Goal: Information Seeking & Learning: Learn about a topic

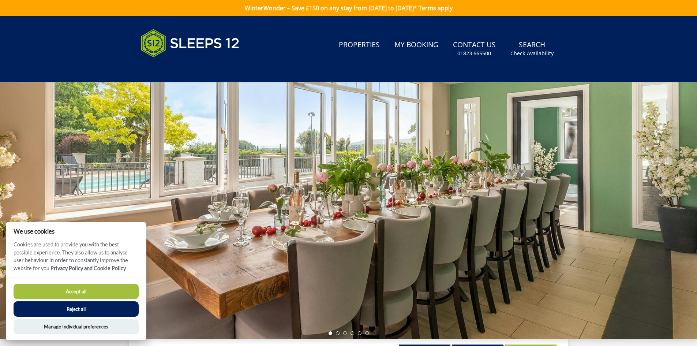
click at [93, 305] on button "Reject all" at bounding box center [76, 308] width 125 height 15
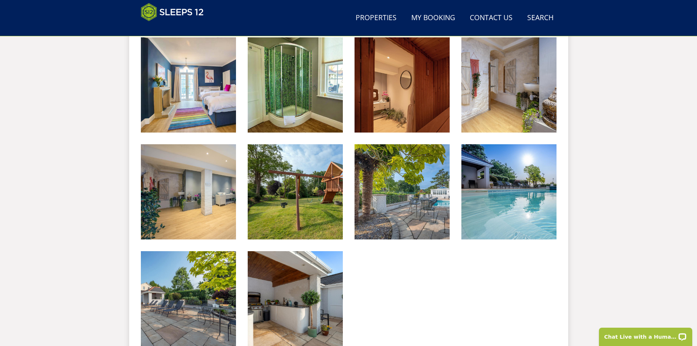
scroll to position [1077, 0]
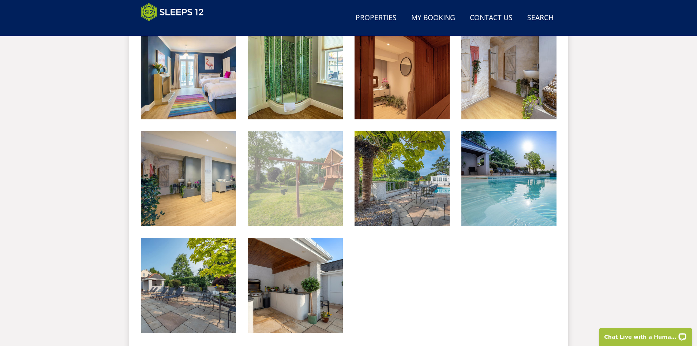
click at [307, 195] on img at bounding box center [295, 178] width 95 height 95
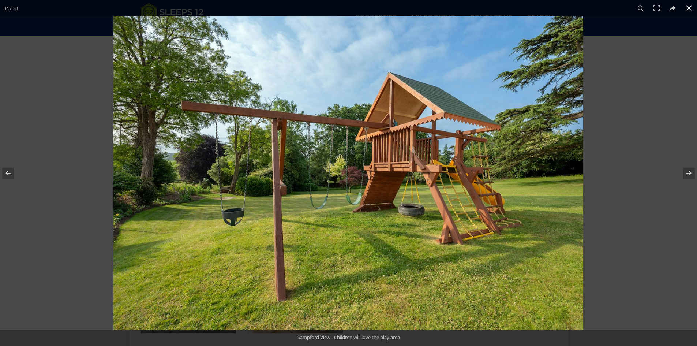
click at [693, 11] on button at bounding box center [689, 8] width 16 height 16
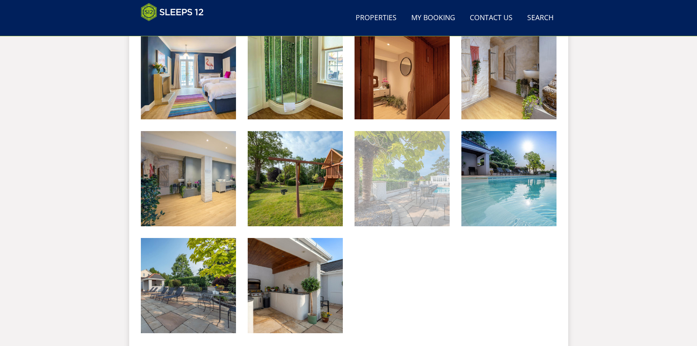
click at [433, 199] on img at bounding box center [402, 178] width 95 height 95
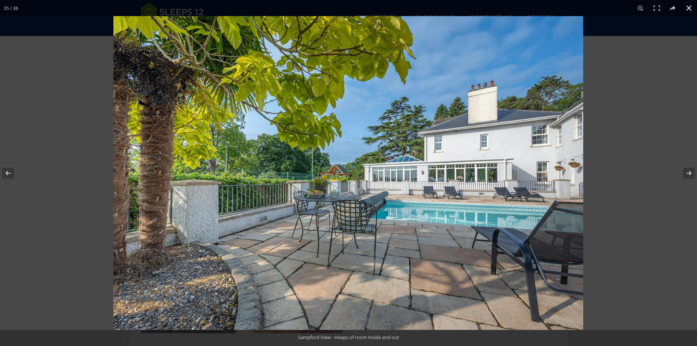
click at [687, 8] on button at bounding box center [689, 8] width 16 height 16
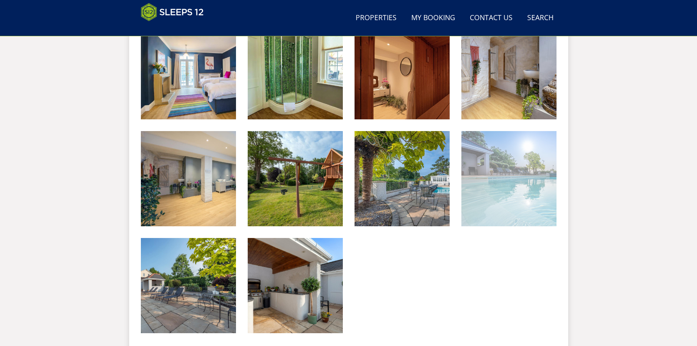
click at [518, 171] on img at bounding box center [509, 178] width 95 height 95
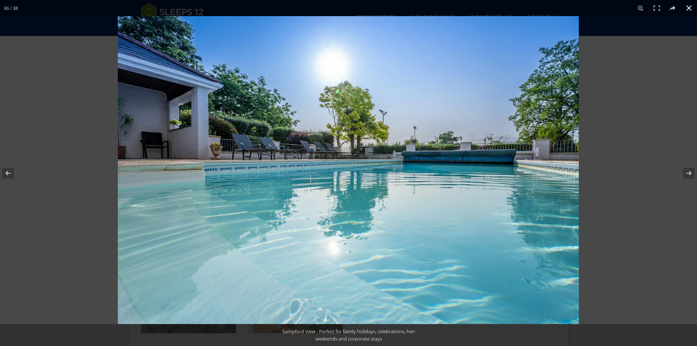
click at [692, 7] on button at bounding box center [689, 8] width 16 height 16
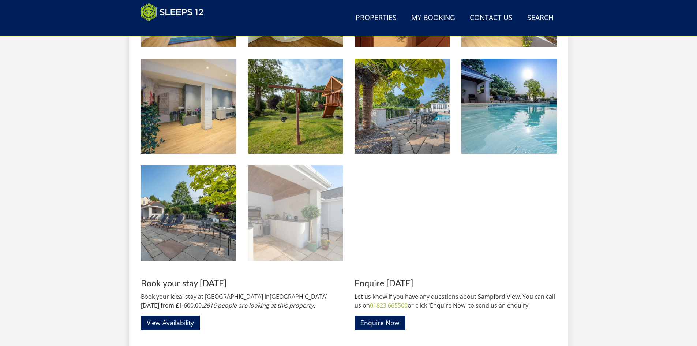
scroll to position [1151, 0]
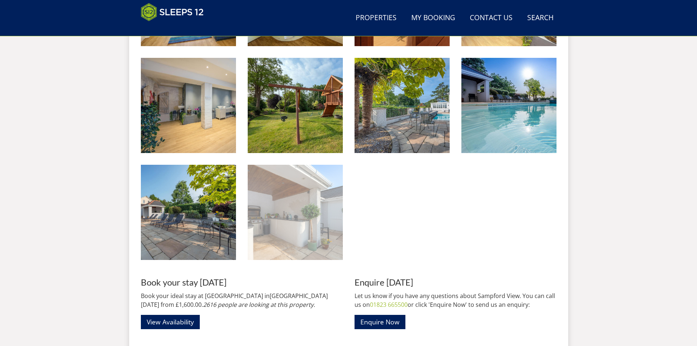
click at [314, 217] on img at bounding box center [295, 212] width 95 height 95
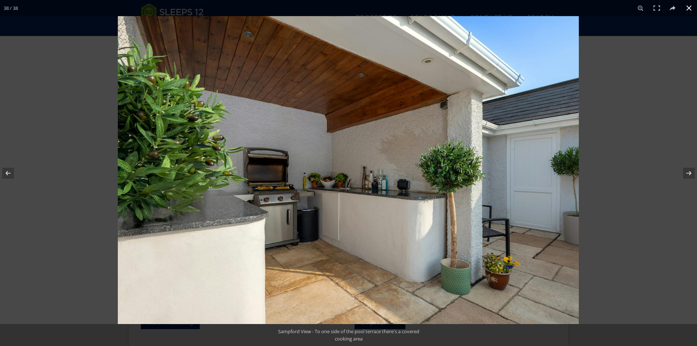
click at [689, 9] on button at bounding box center [689, 8] width 16 height 16
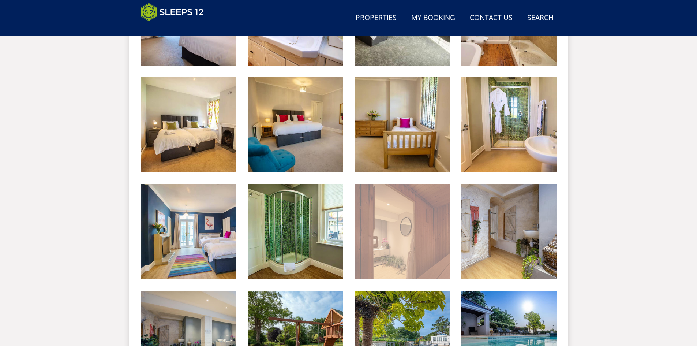
scroll to position [894, 0]
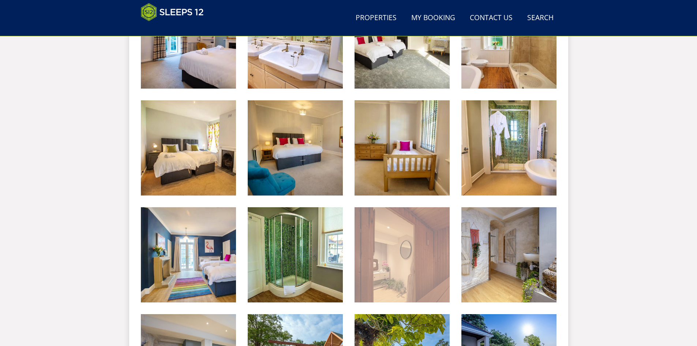
click at [424, 247] on img at bounding box center [402, 254] width 95 height 95
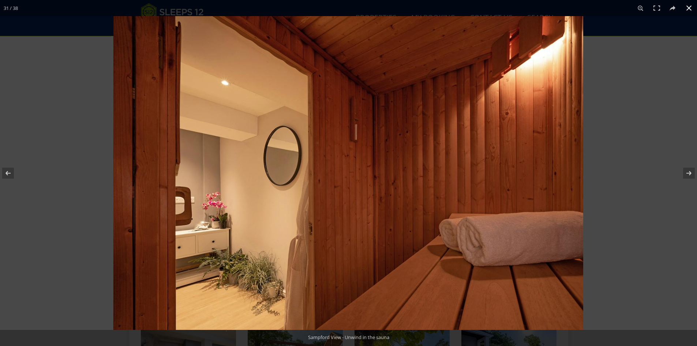
click at [687, 10] on button at bounding box center [689, 8] width 16 height 16
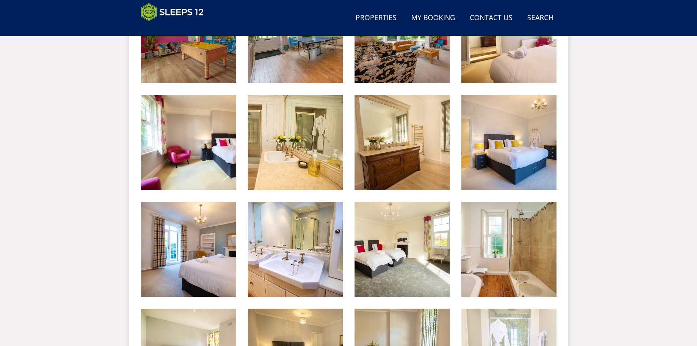
scroll to position [675, 0]
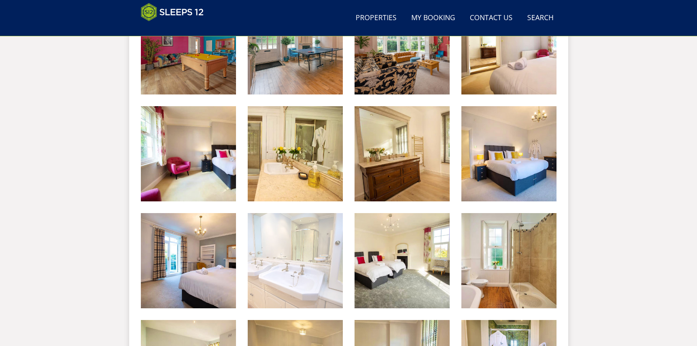
click at [312, 264] on img at bounding box center [295, 260] width 95 height 95
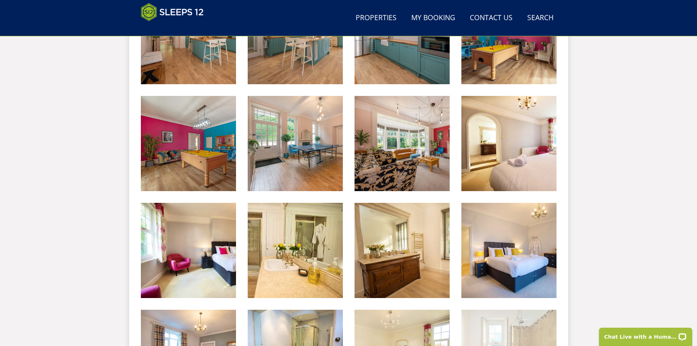
scroll to position [565, 0]
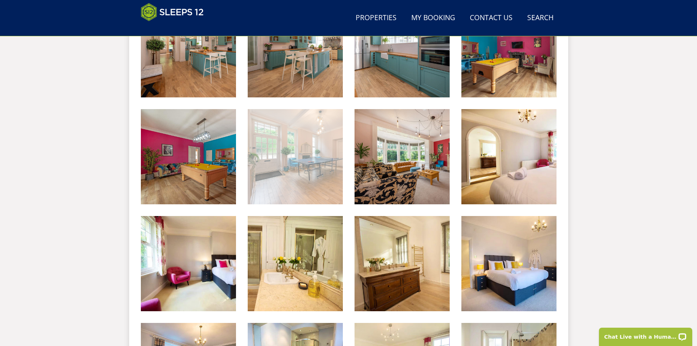
click at [328, 161] on img at bounding box center [295, 156] width 95 height 95
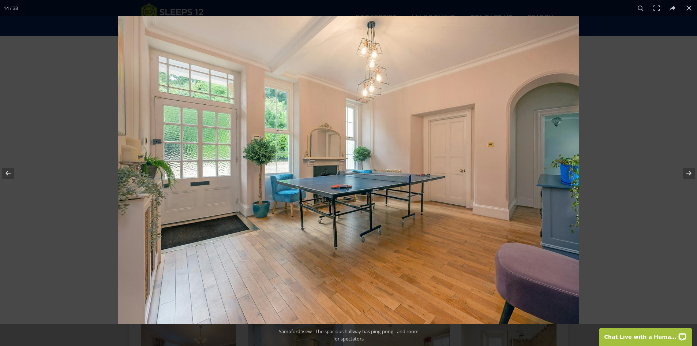
click at [425, 146] on img at bounding box center [348, 170] width 461 height 308
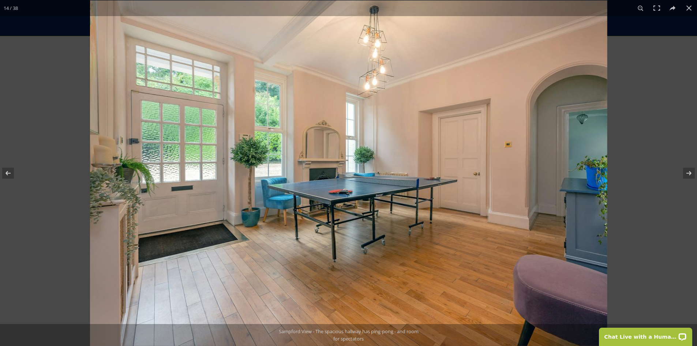
click at [425, 146] on img at bounding box center [349, 173] width 518 height 346
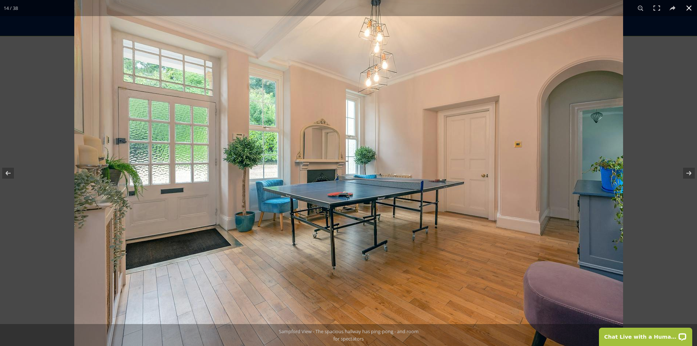
click at [690, 10] on button at bounding box center [689, 8] width 16 height 16
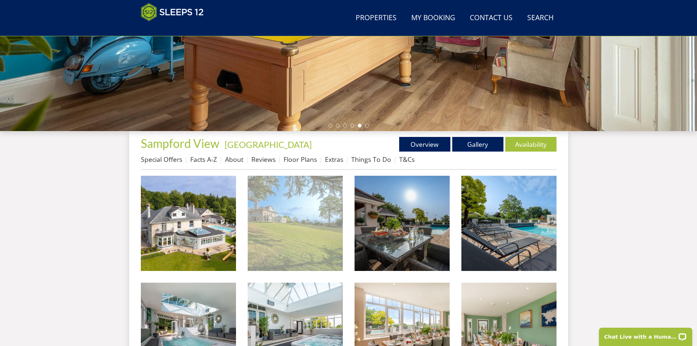
scroll to position [162, 0]
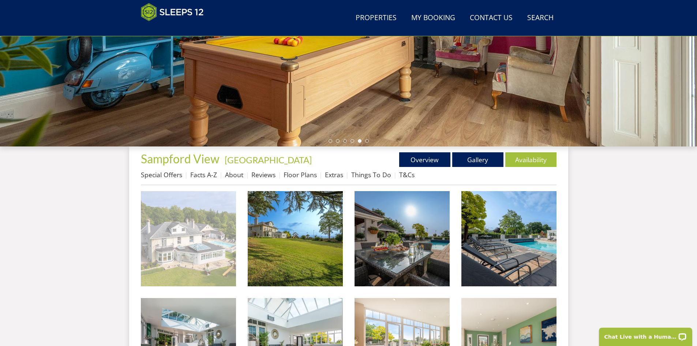
click at [197, 256] on img at bounding box center [188, 238] width 95 height 95
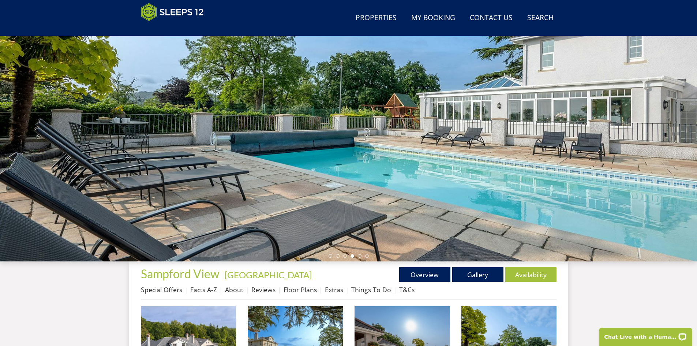
scroll to position [48, 0]
click at [522, 274] on link "Availability" at bounding box center [531, 274] width 51 height 15
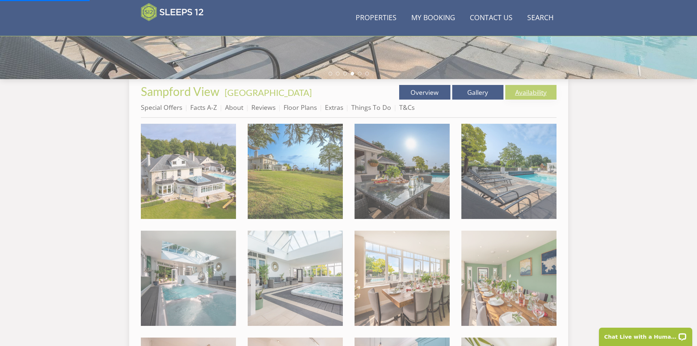
scroll to position [231, 0]
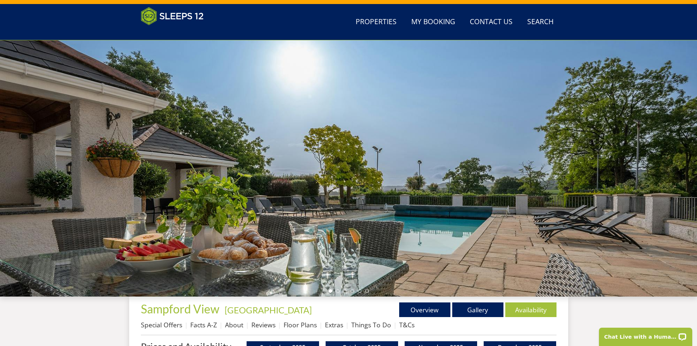
scroll to position [7, 0]
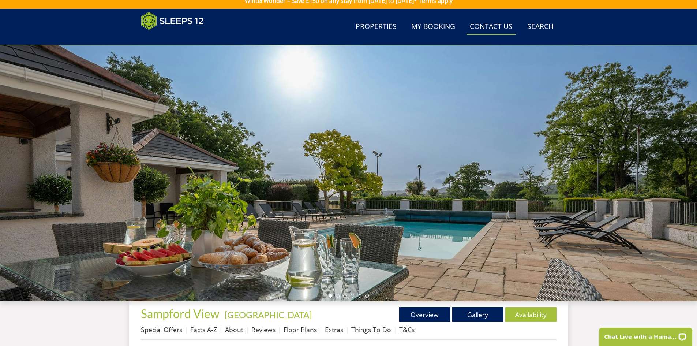
click at [507, 26] on link "Contact Us 01823 665500" at bounding box center [491, 27] width 49 height 16
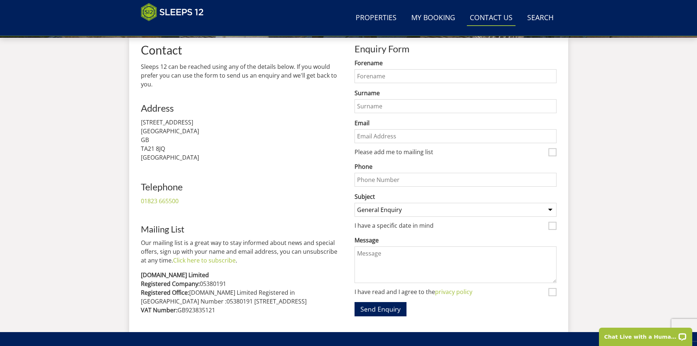
scroll to position [271, 0]
drag, startPoint x: 154, startPoint y: 157, endPoint x: 281, endPoint y: 148, distance: 126.6
click at [275, 148] on p "37 Waterloo Road Wellington GB TA21 8JQ United Kingdom" at bounding box center [242, 140] width 202 height 44
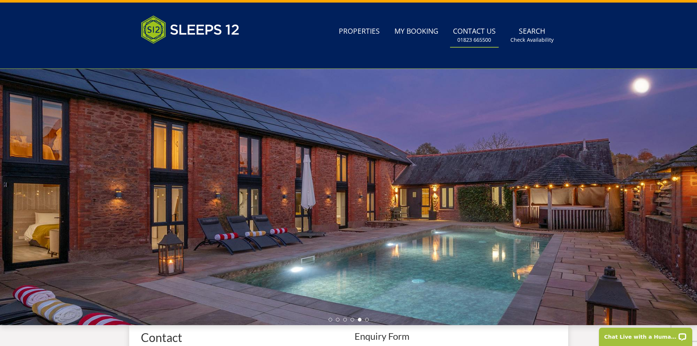
scroll to position [16, 0]
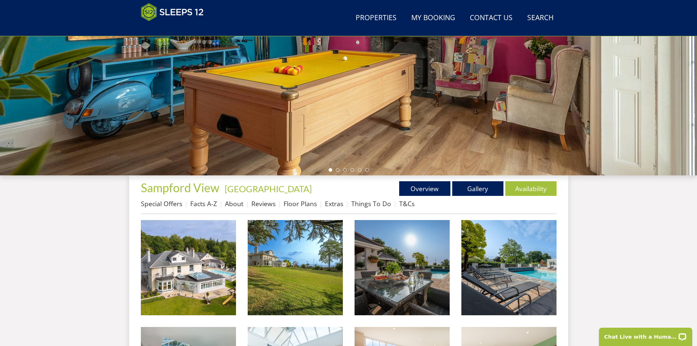
scroll to position [190, 0]
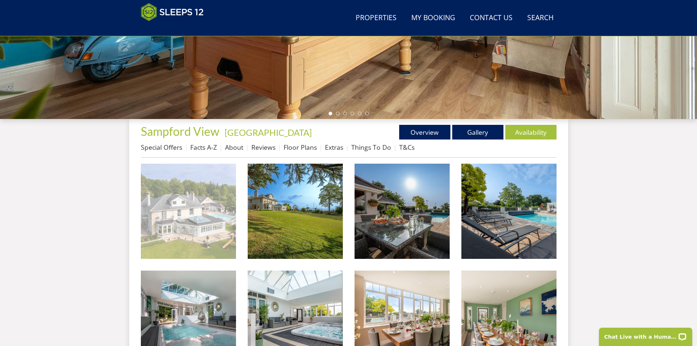
click at [209, 201] on img at bounding box center [188, 211] width 95 height 95
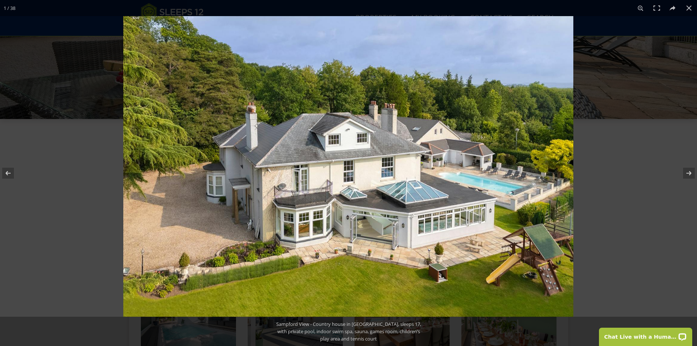
click at [432, 211] on img at bounding box center [348, 166] width 450 height 301
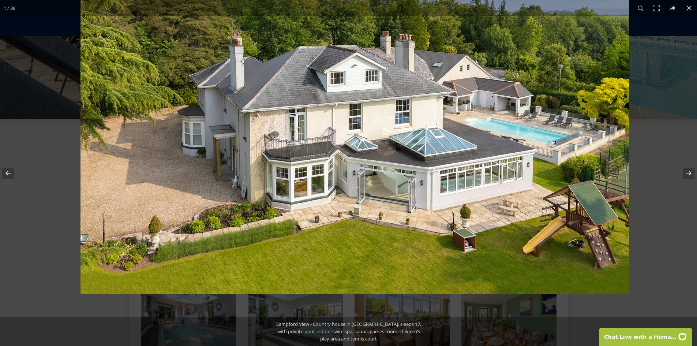
drag, startPoint x: 488, startPoint y: 246, endPoint x: 517, endPoint y: 135, distance: 114.7
click at [517, 135] on img at bounding box center [355, 111] width 549 height 366
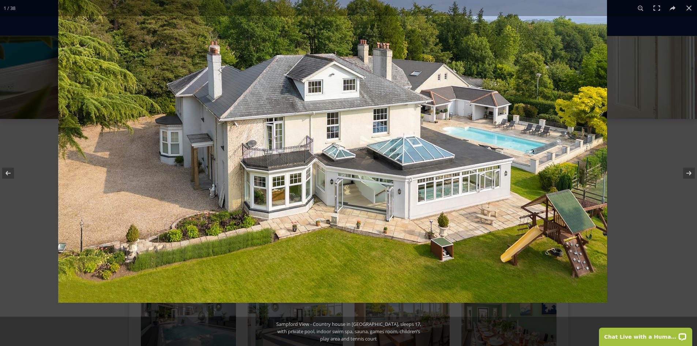
drag, startPoint x: 502, startPoint y: 220, endPoint x: 430, endPoint y: 158, distance: 94.7
click at [430, 158] on img at bounding box center [332, 119] width 549 height 366
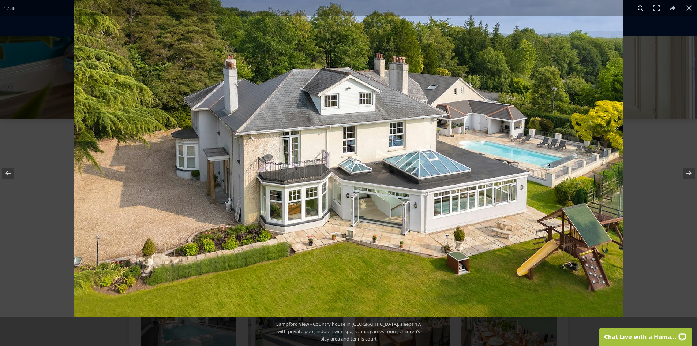
click at [641, 10] on button at bounding box center [641, 8] width 16 height 16
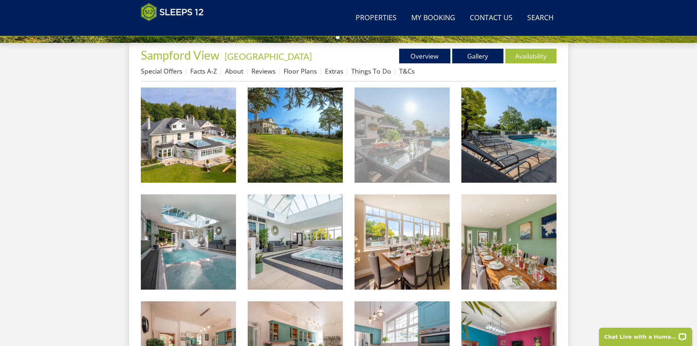
scroll to position [263, 0]
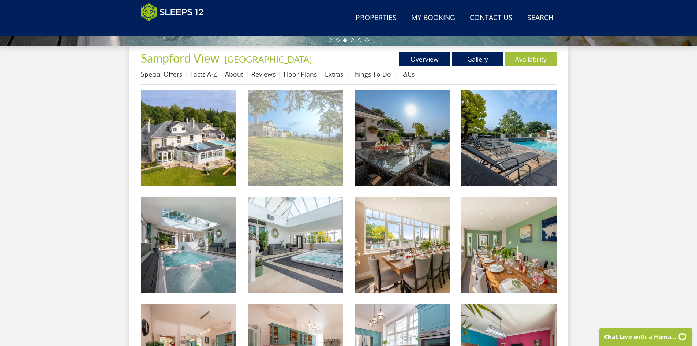
click at [280, 152] on img at bounding box center [295, 137] width 95 height 95
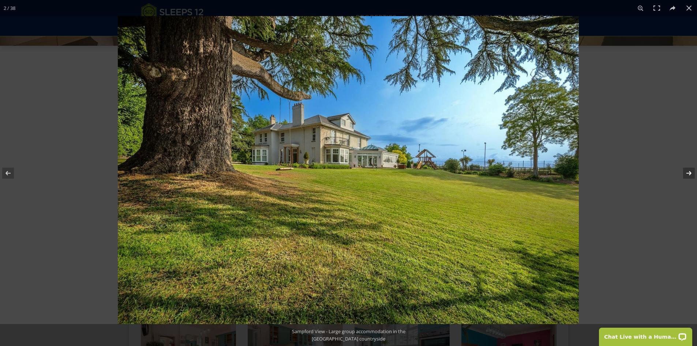
click at [692, 173] on button at bounding box center [685, 173] width 26 height 37
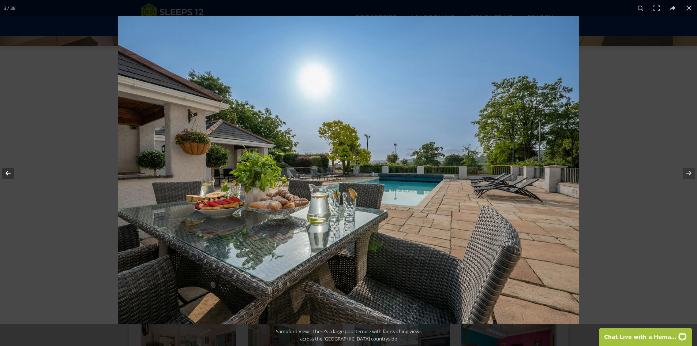
click at [12, 172] on button at bounding box center [13, 173] width 26 height 37
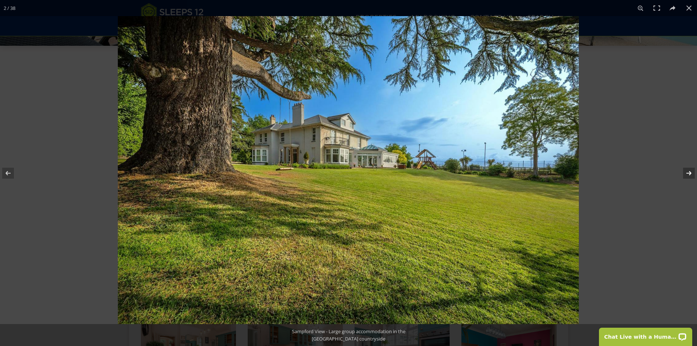
click at [693, 174] on button at bounding box center [685, 173] width 26 height 37
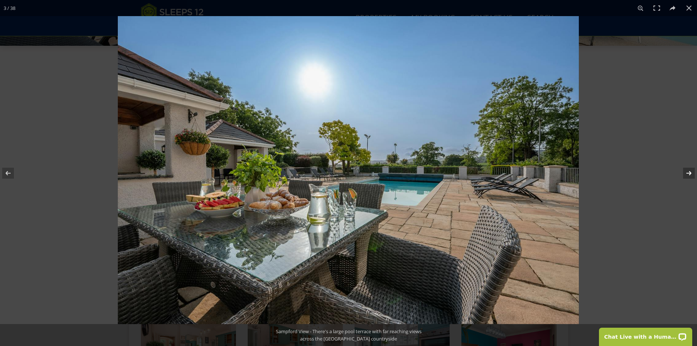
click at [693, 174] on button at bounding box center [685, 173] width 26 height 37
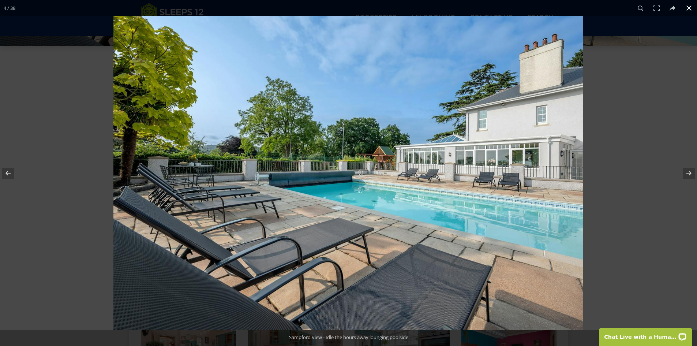
click at [625, 268] on div at bounding box center [461, 189] width 697 height 346
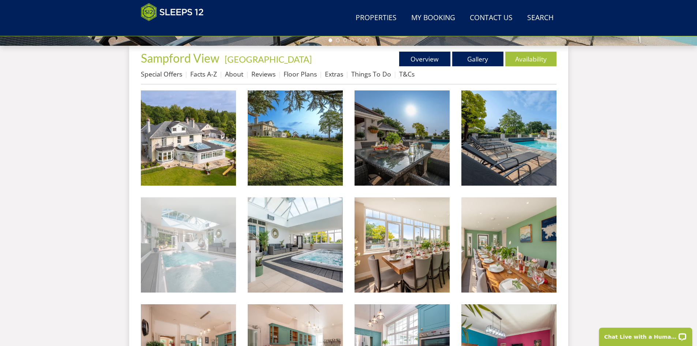
click at [188, 243] on img at bounding box center [188, 244] width 95 height 95
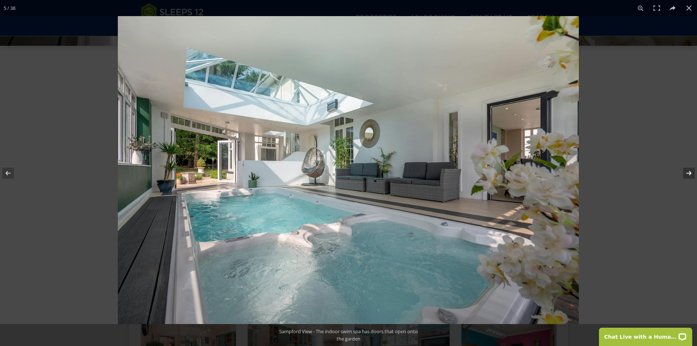
click at [687, 172] on button at bounding box center [685, 173] width 26 height 37
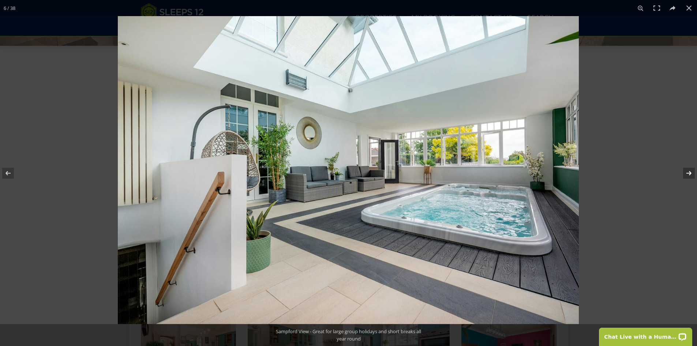
click at [687, 175] on button at bounding box center [685, 173] width 26 height 37
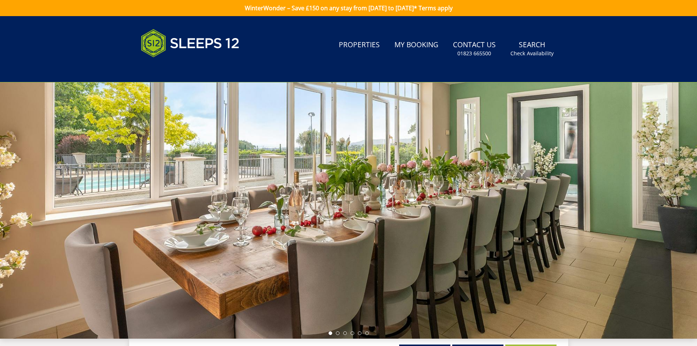
click at [642, 200] on div at bounding box center [348, 210] width 697 height 256
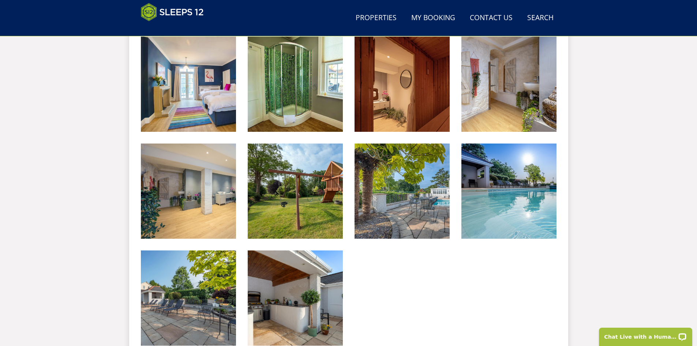
scroll to position [1105, 0]
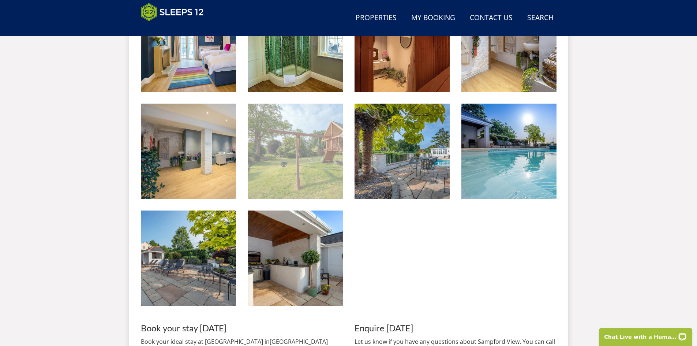
click at [313, 155] on img at bounding box center [295, 151] width 95 height 95
